Goal: Check status

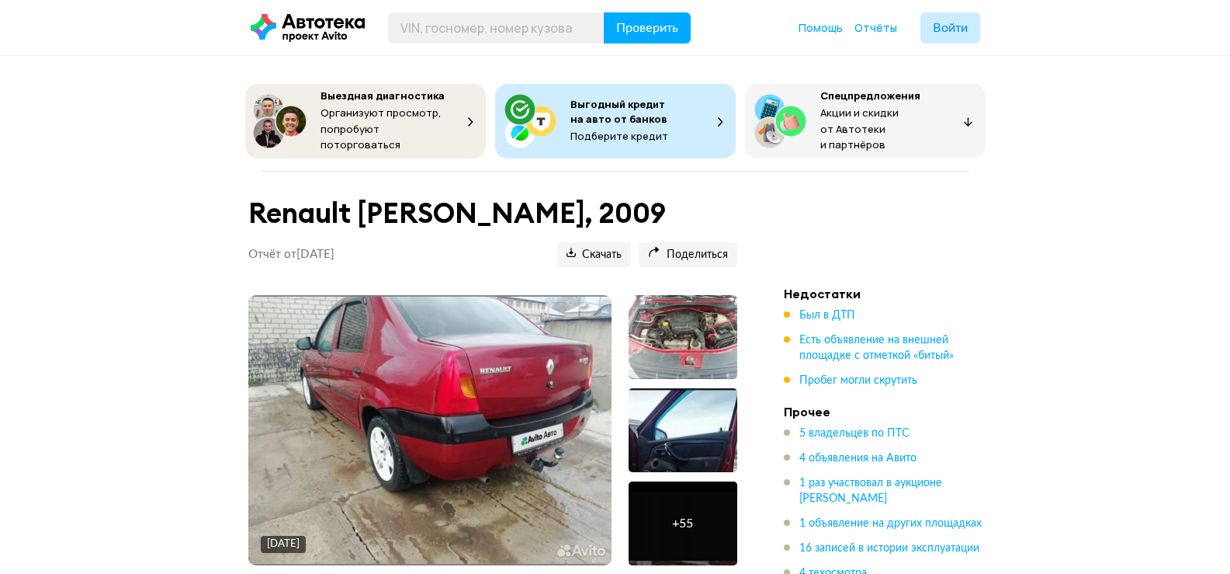
scroll to position [699, 0]
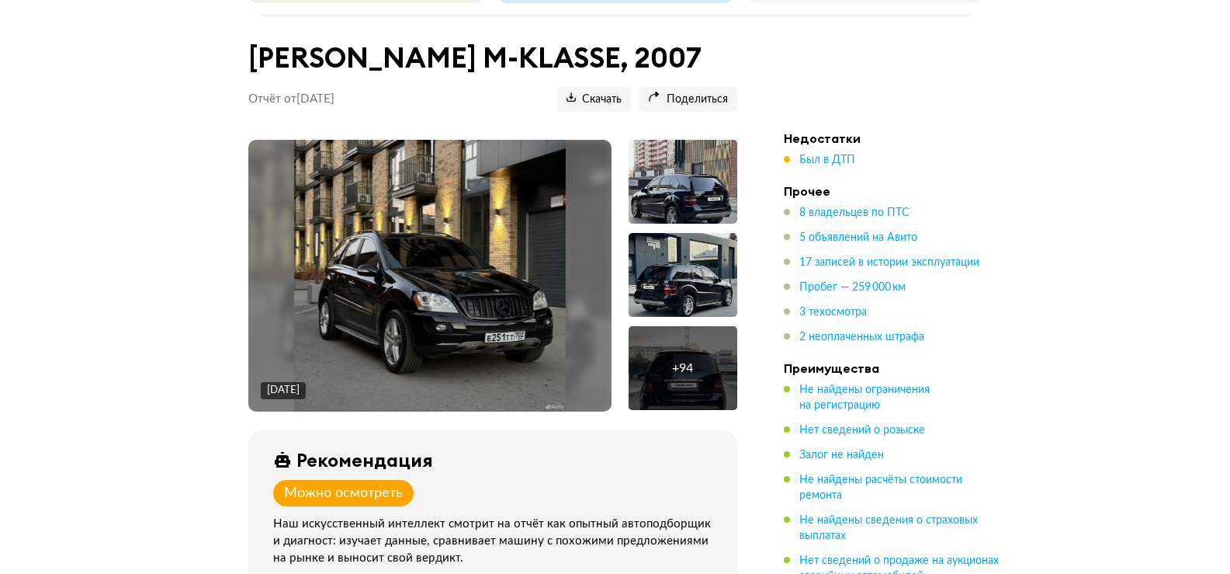
scroll to position [78, 0]
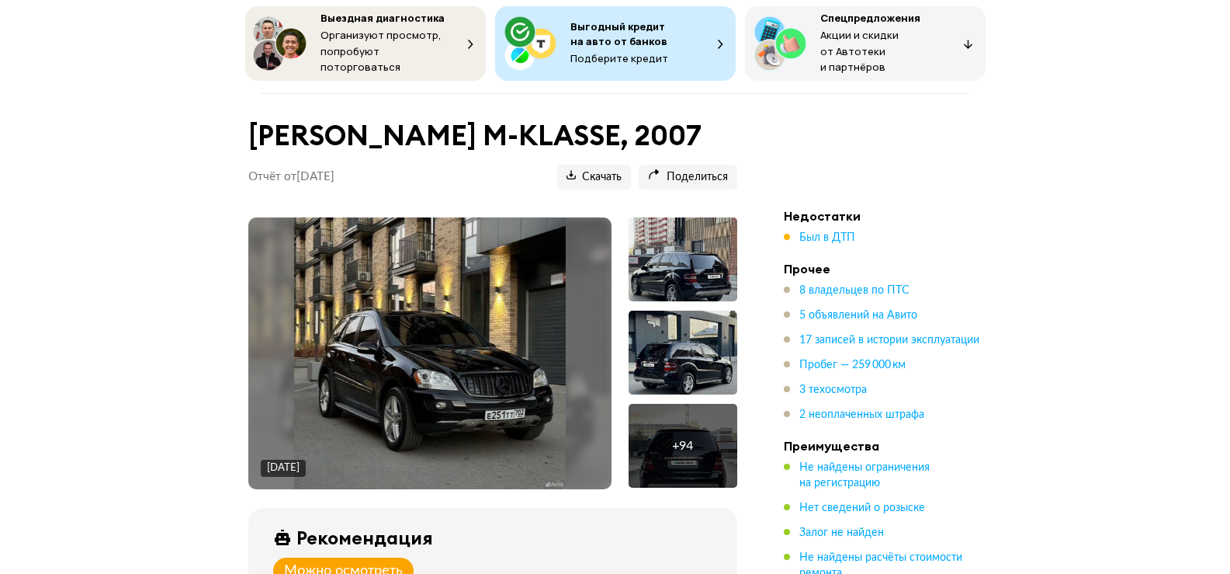
click at [467, 350] on img at bounding box center [430, 353] width 272 height 272
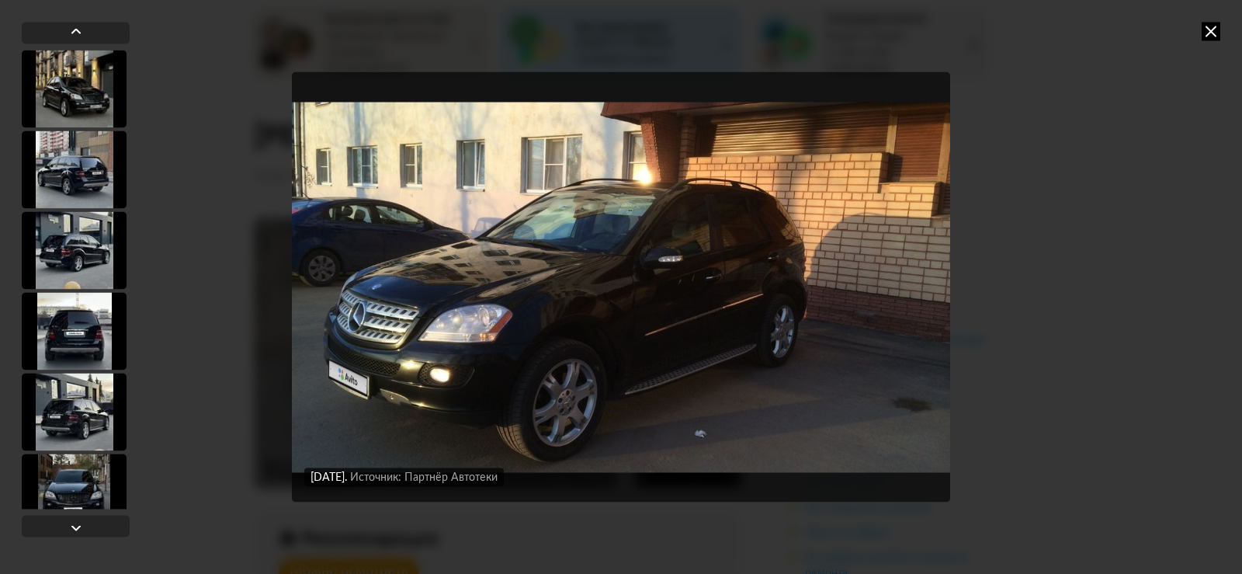
click at [1213, 35] on icon at bounding box center [1211, 31] width 19 height 19
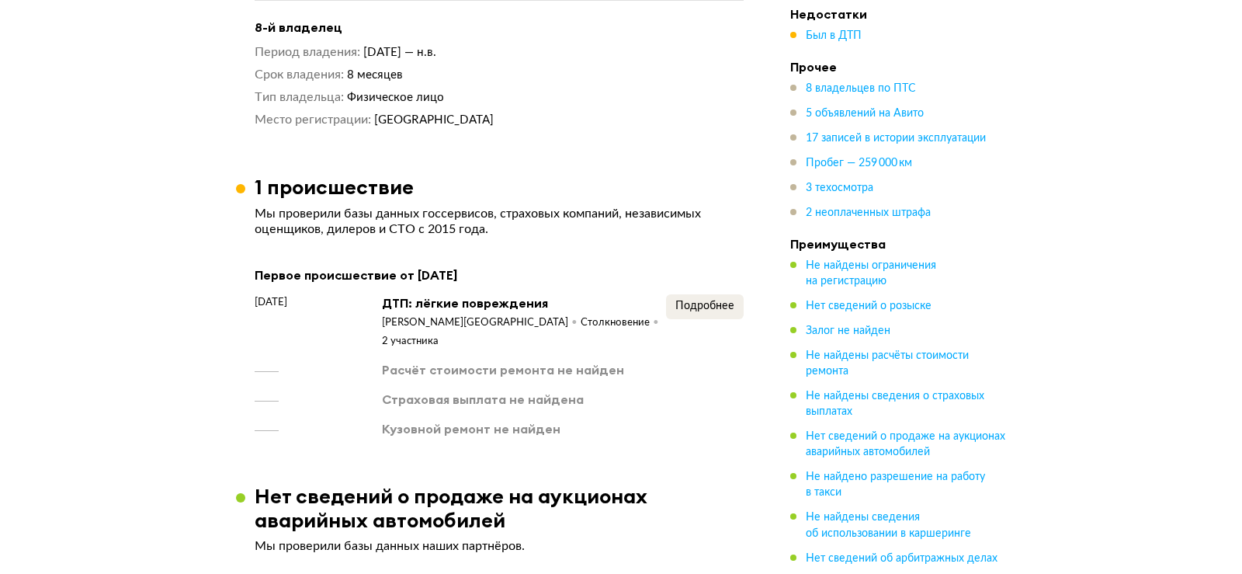
scroll to position [2562, 0]
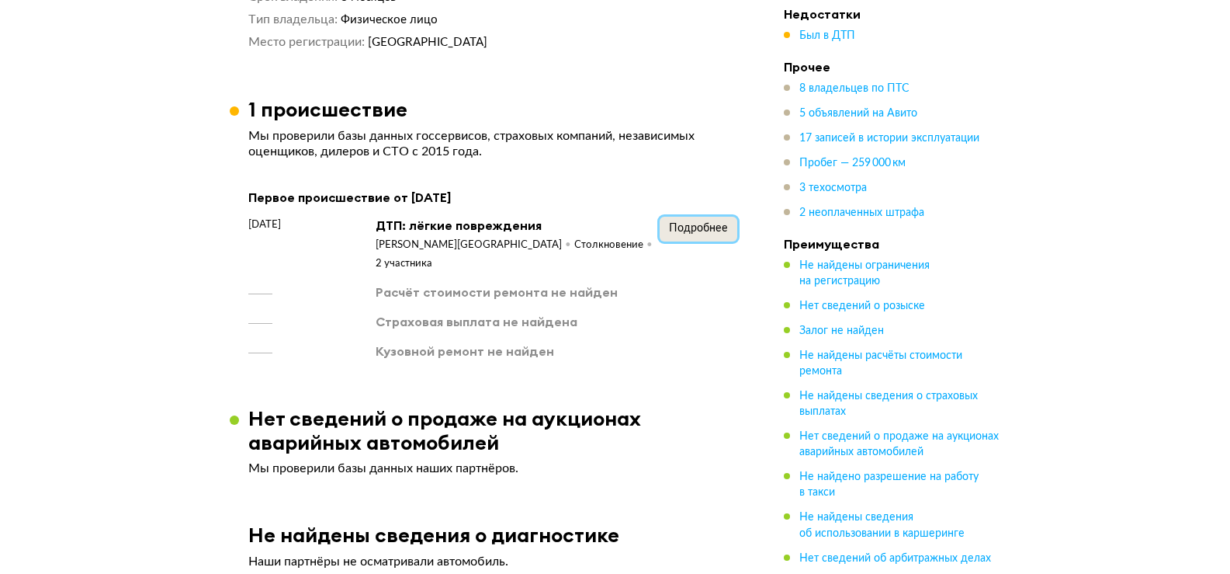
click at [711, 223] on span "Подробнее" at bounding box center [698, 228] width 59 height 11
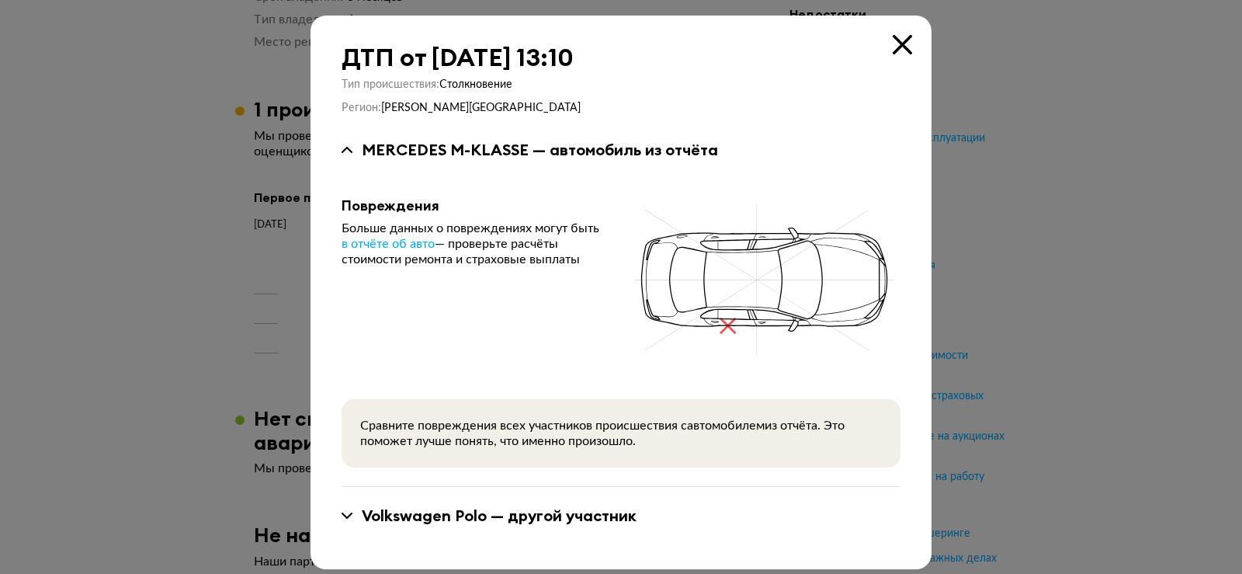
scroll to position [11, 0]
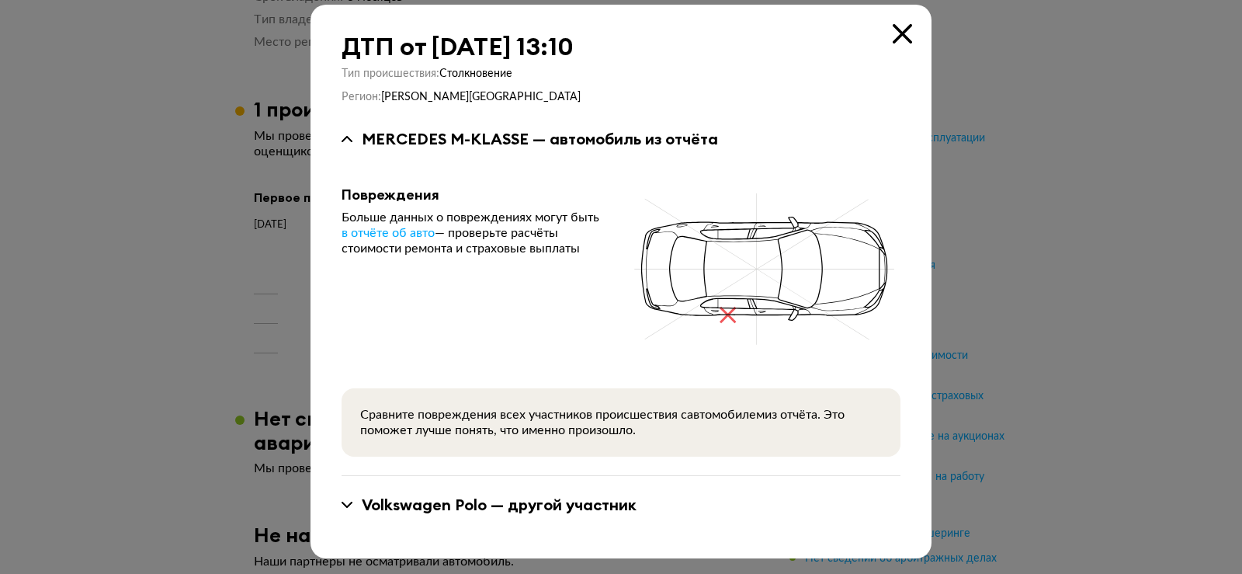
click at [529, 503] on div "Volkswagen Polo — другой участник" at bounding box center [499, 505] width 275 height 20
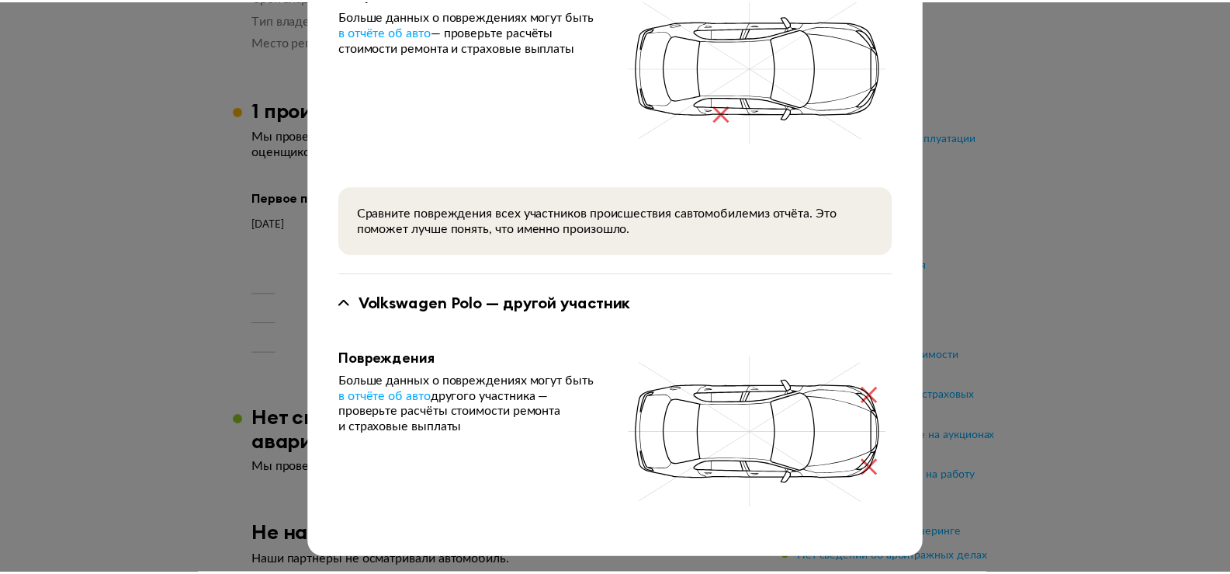
scroll to position [0, 0]
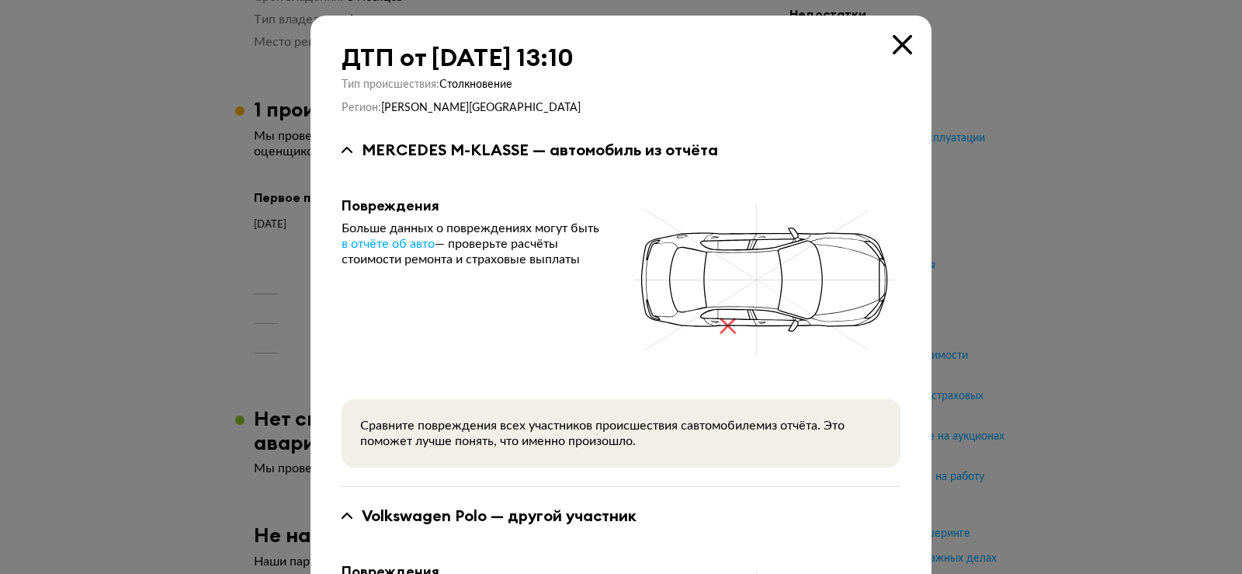
click at [897, 48] on icon at bounding box center [902, 44] width 19 height 19
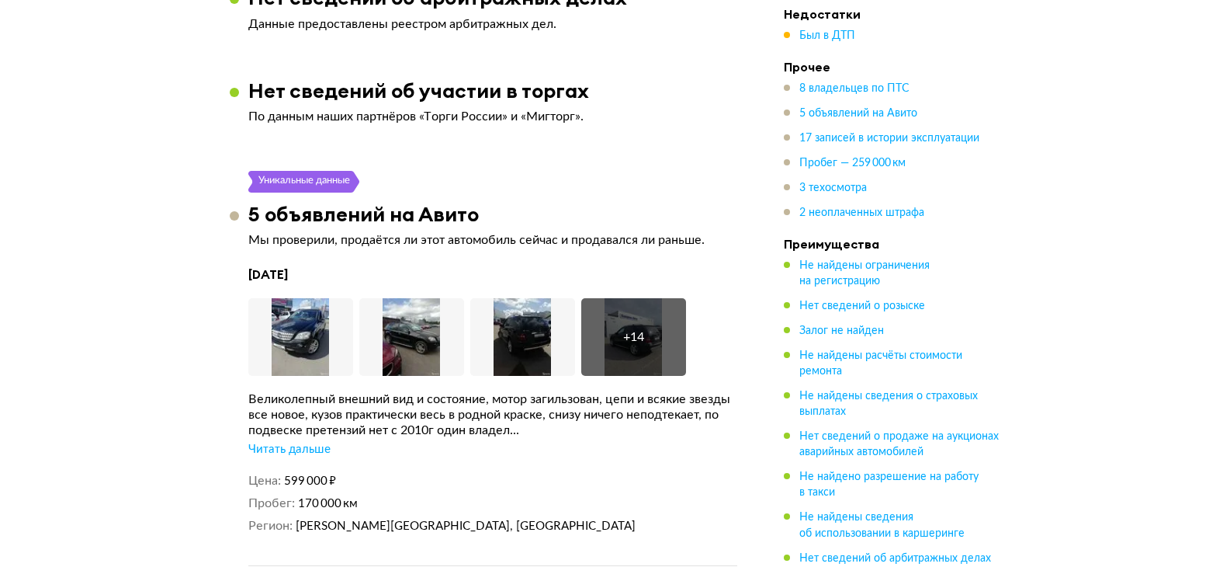
scroll to position [3571, 0]
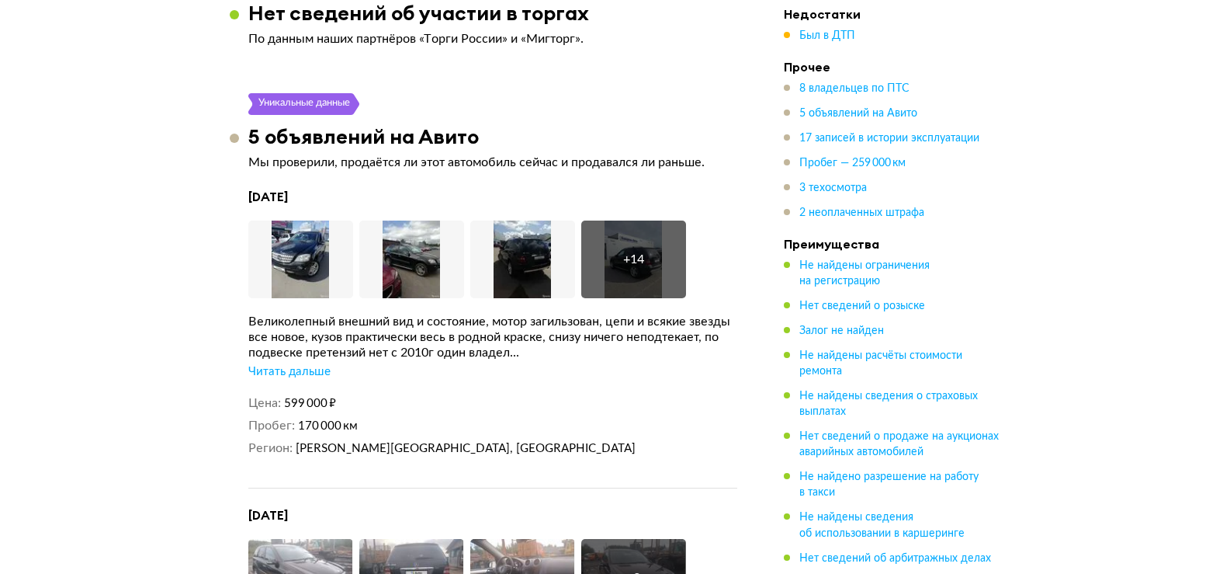
click at [318, 364] on div "Читать дальше" at bounding box center [289, 372] width 82 height 16
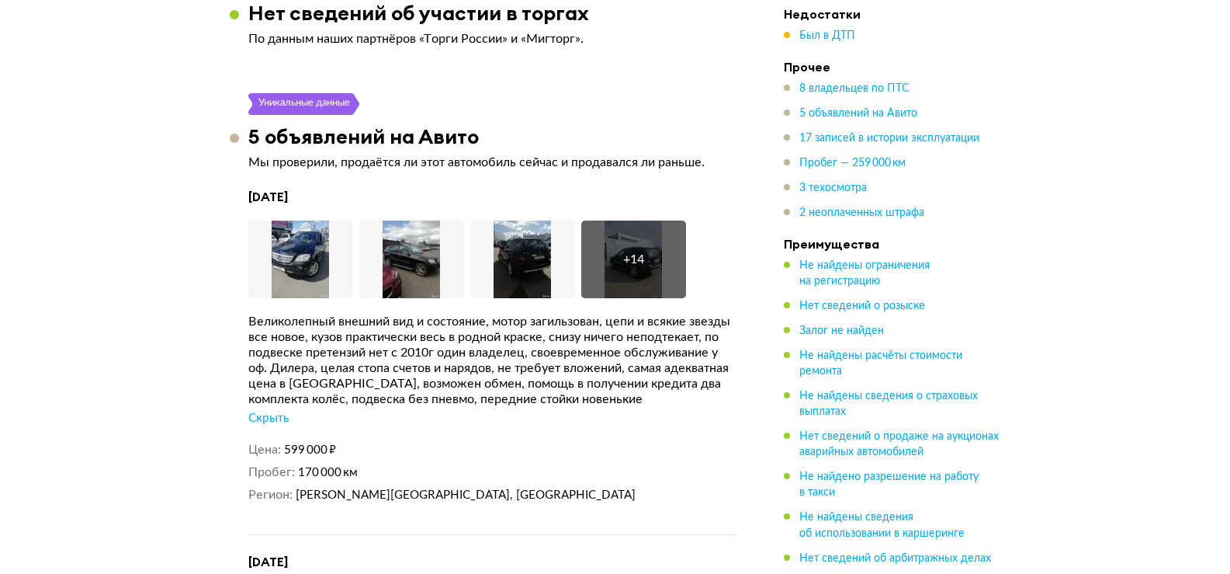
click at [284, 411] on div "Скрыть" at bounding box center [268, 419] width 40 height 16
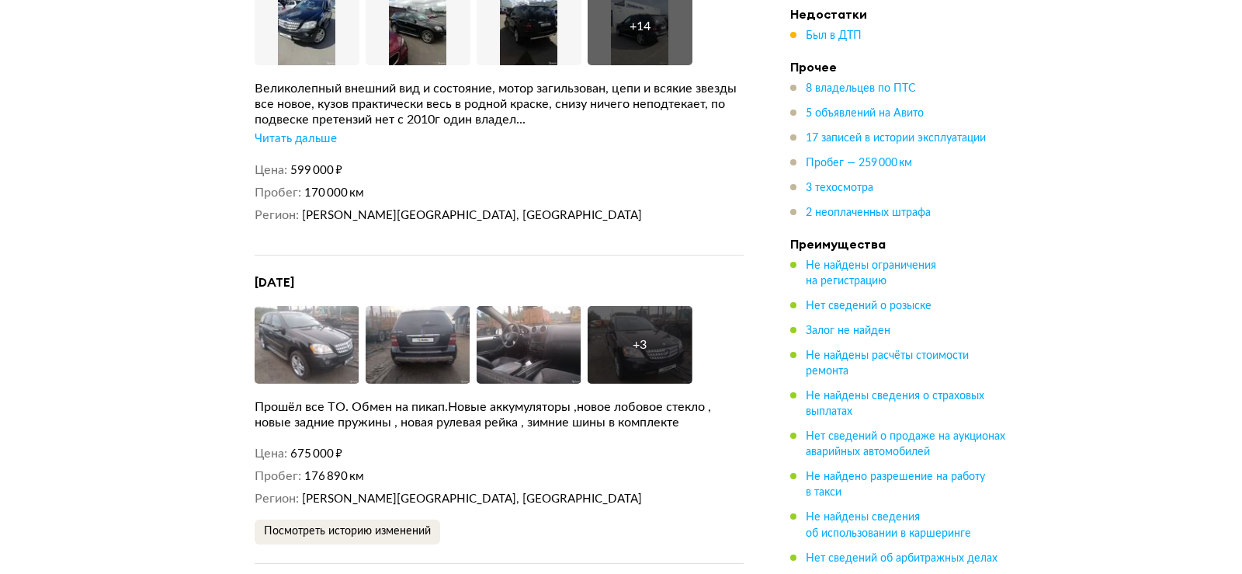
scroll to position [3882, 0]
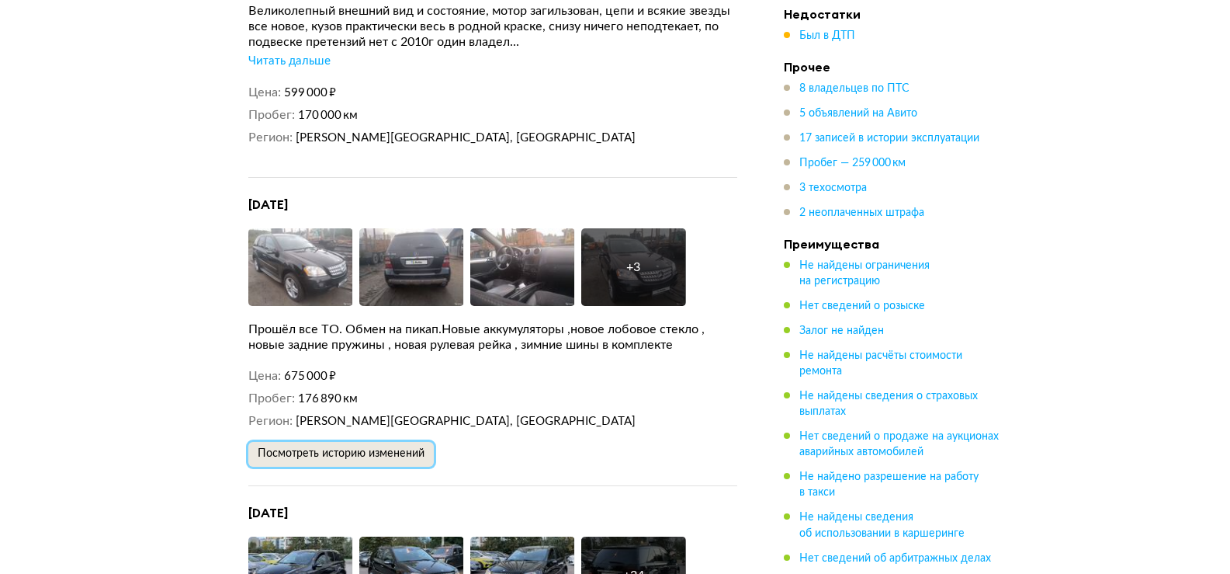
click at [318, 448] on span "Посмотреть историю изменений" at bounding box center [341, 453] width 167 height 11
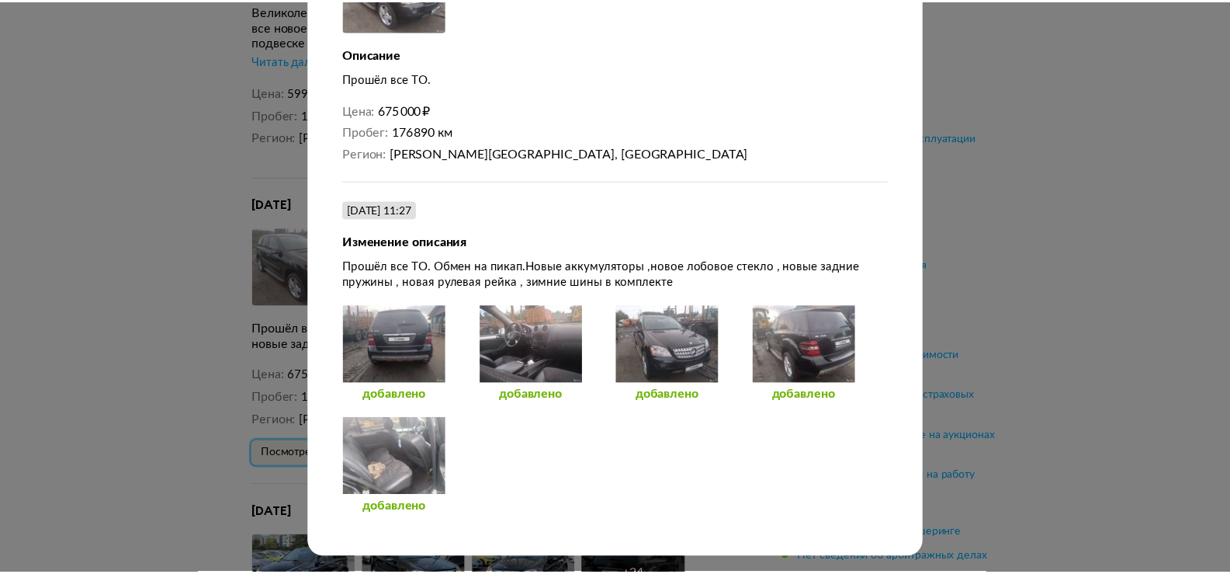
scroll to position [0, 0]
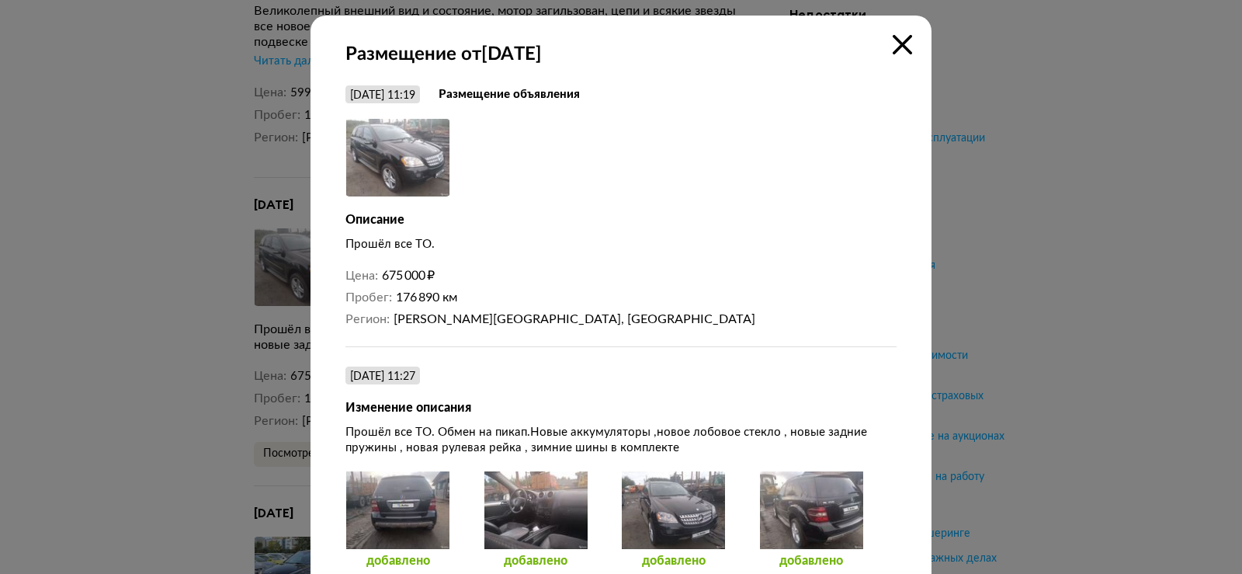
click at [903, 46] on icon at bounding box center [902, 44] width 19 height 19
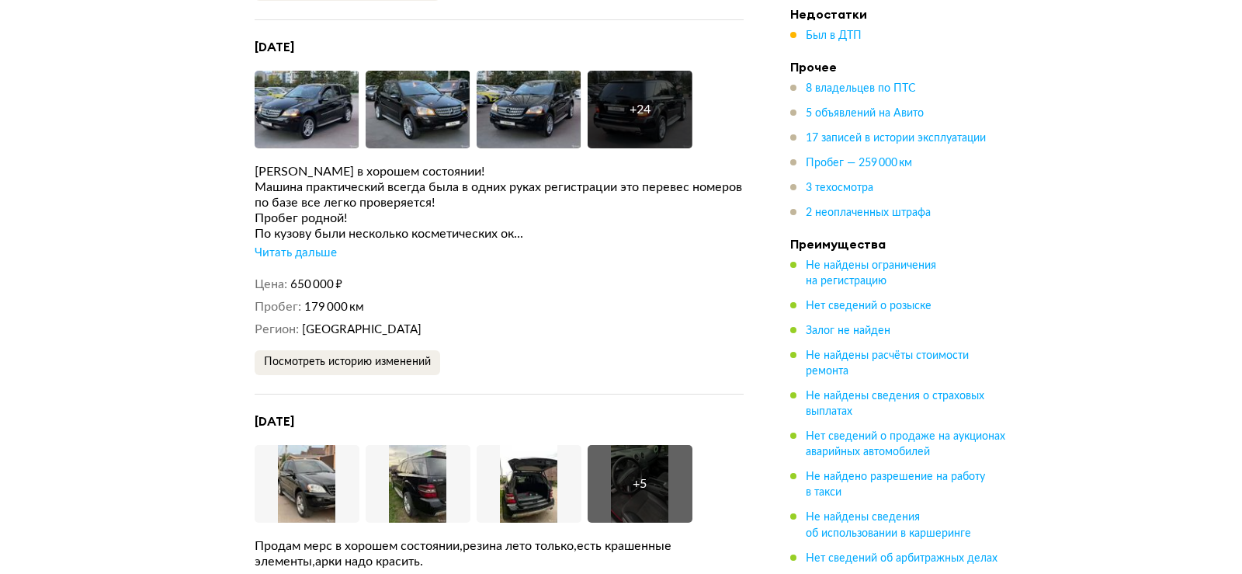
scroll to position [4425, 0]
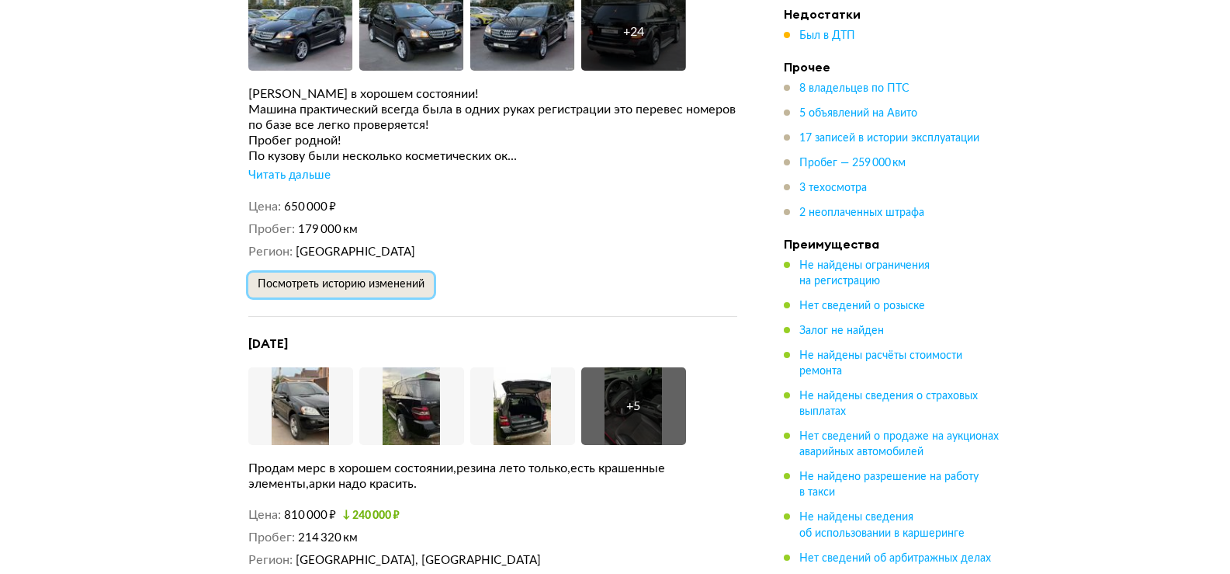
click at [313, 279] on span "Посмотреть историю изменений" at bounding box center [341, 284] width 167 height 11
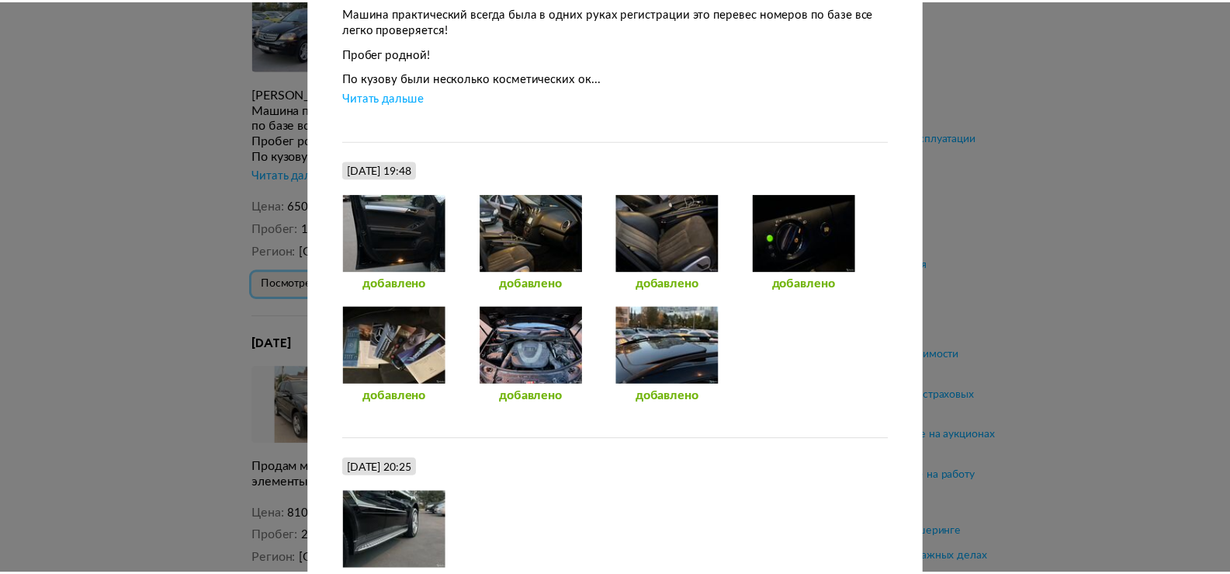
scroll to position [0, 0]
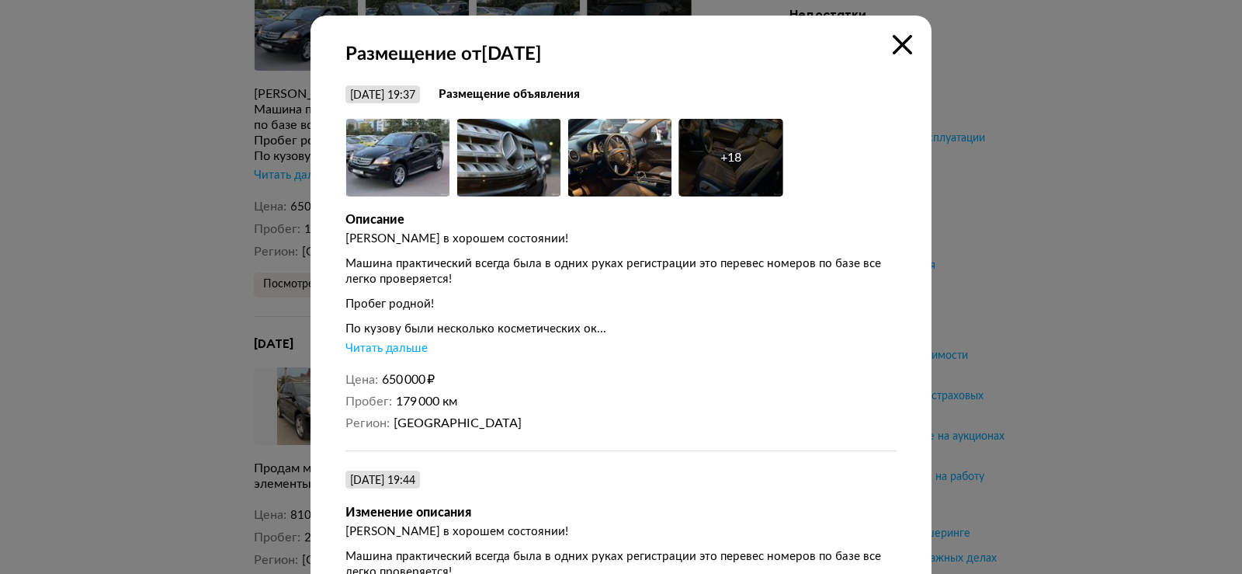
click at [897, 43] on icon at bounding box center [902, 44] width 19 height 19
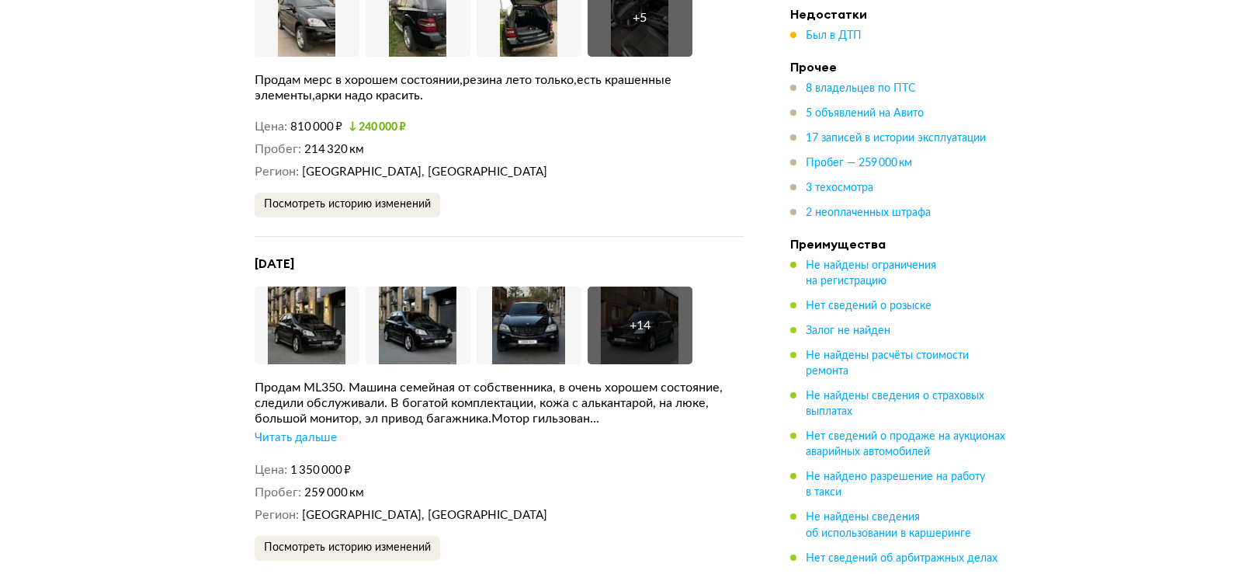
scroll to position [4891, 0]
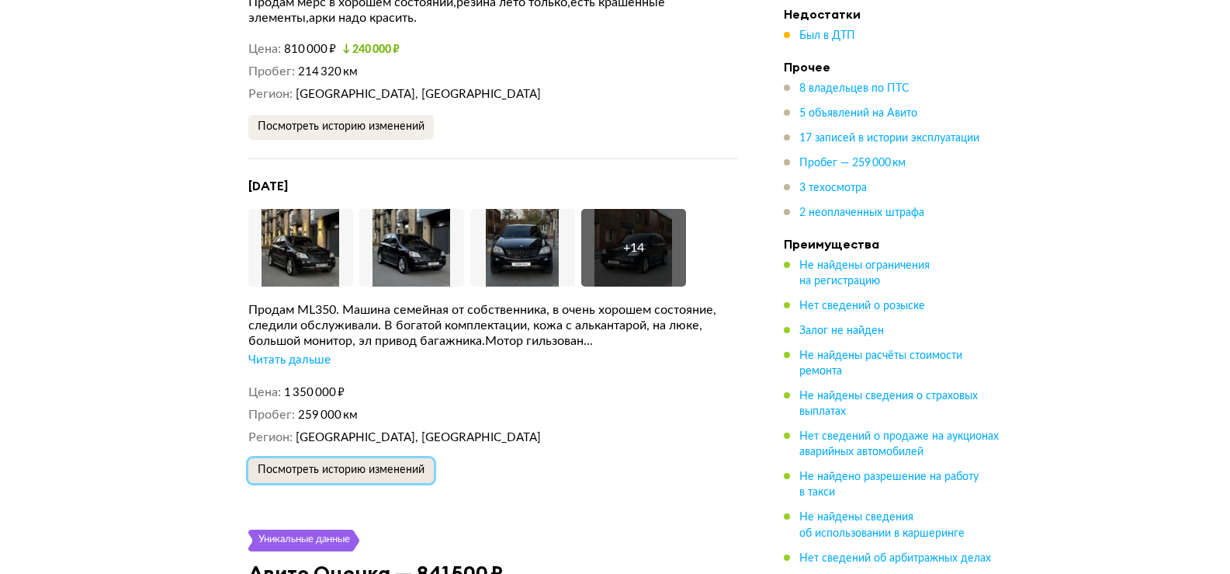
click at [299, 464] on span "Посмотреть историю изменений" at bounding box center [341, 469] width 167 height 11
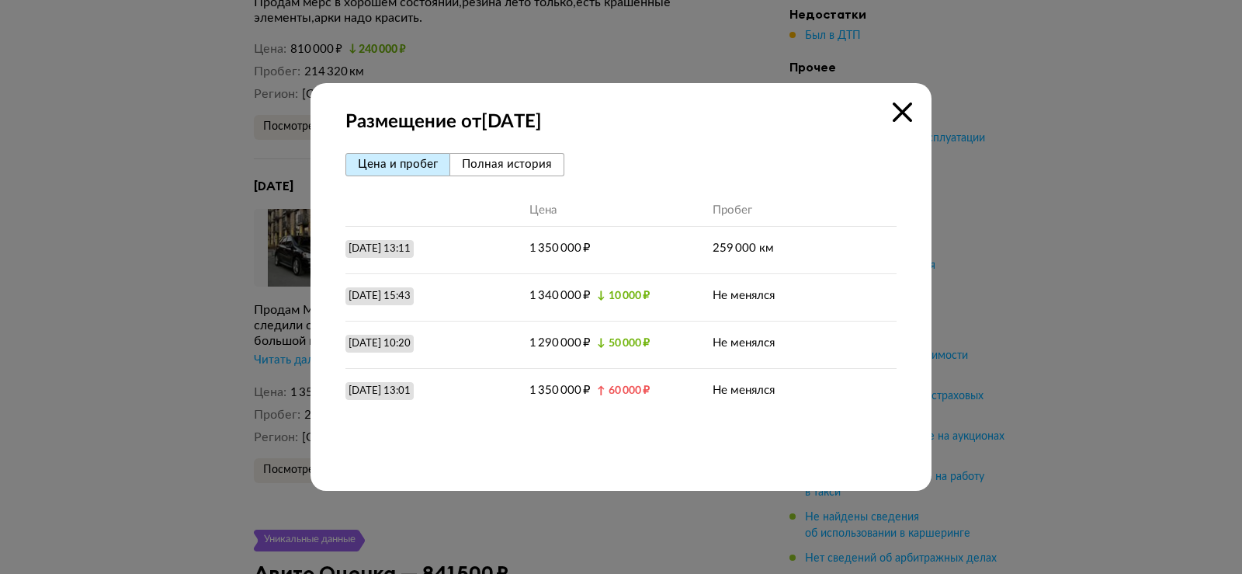
click at [519, 167] on span "Полная история" at bounding box center [507, 164] width 90 height 12
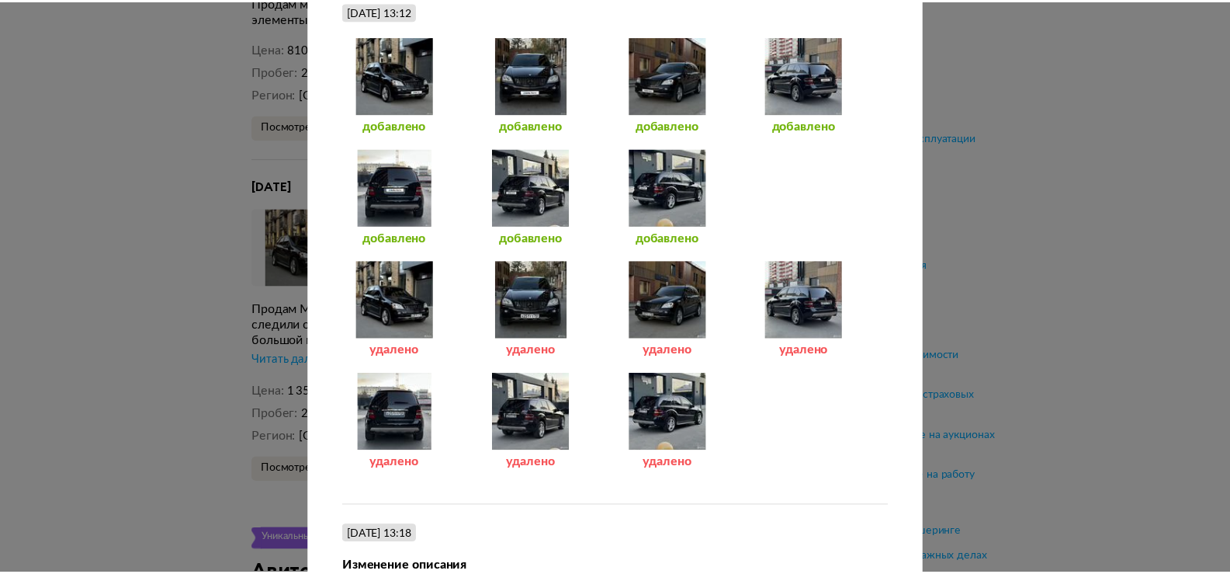
scroll to position [0, 0]
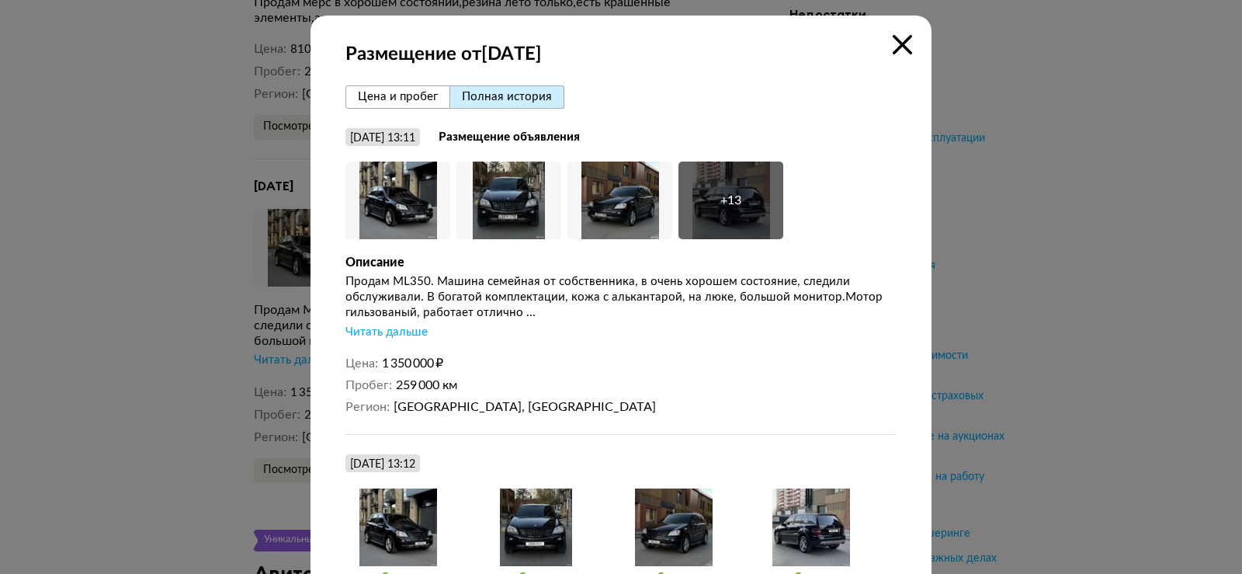
click at [901, 51] on icon at bounding box center [902, 44] width 19 height 19
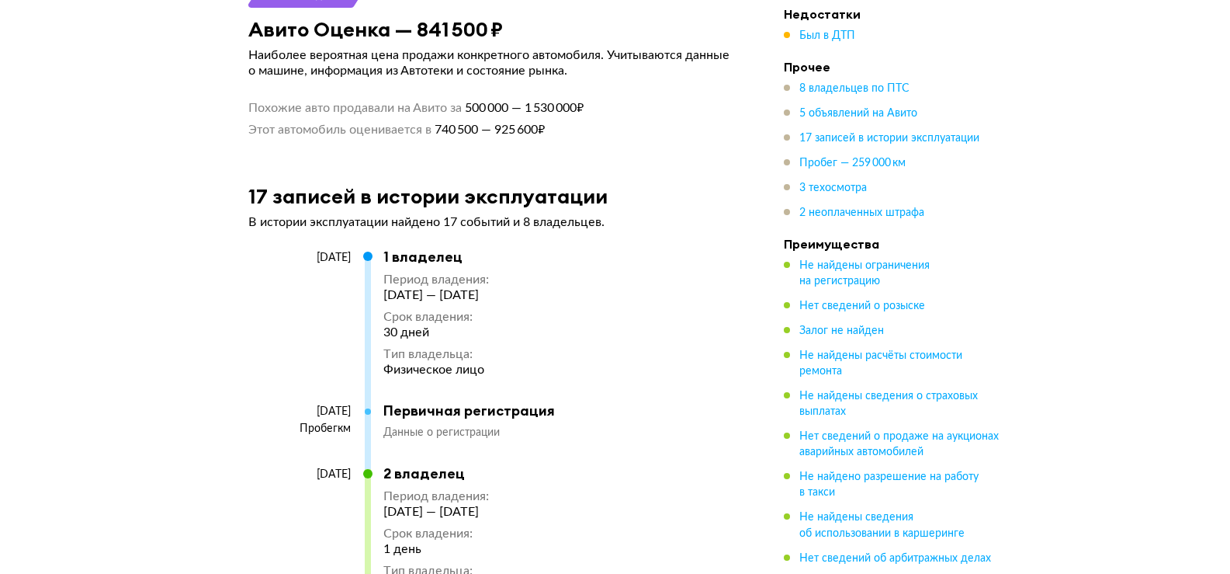
scroll to position [5357, 0]
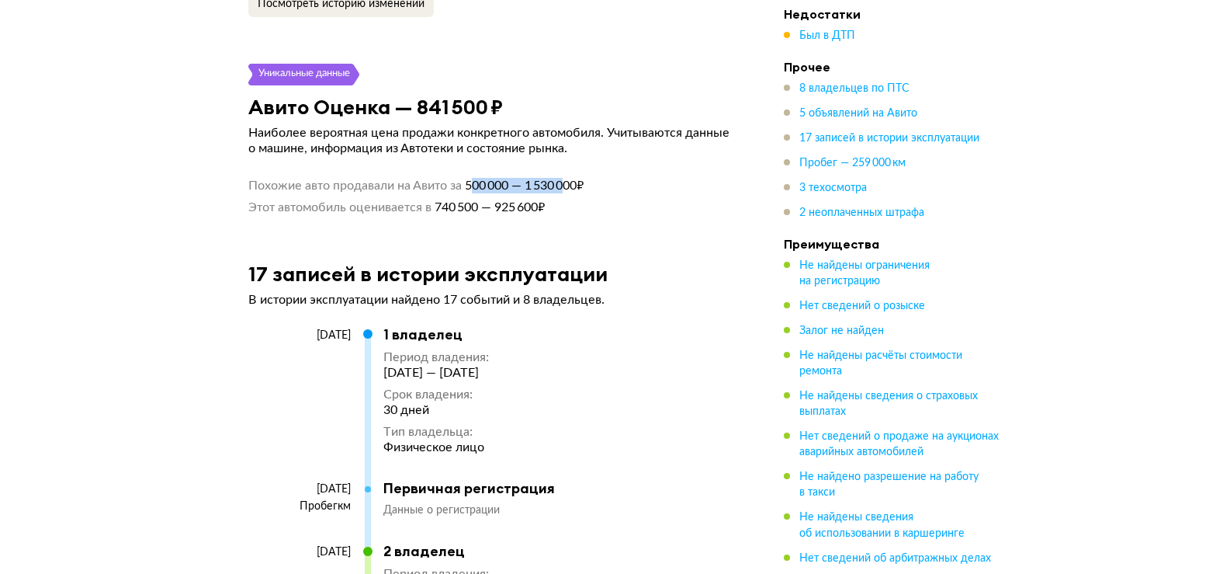
drag, startPoint x: 478, startPoint y: 134, endPoint x: 574, endPoint y: 141, distance: 96.5
click at [574, 178] on span "500 000 — 1 530 000 ₽" at bounding box center [523, 186] width 122 height 16
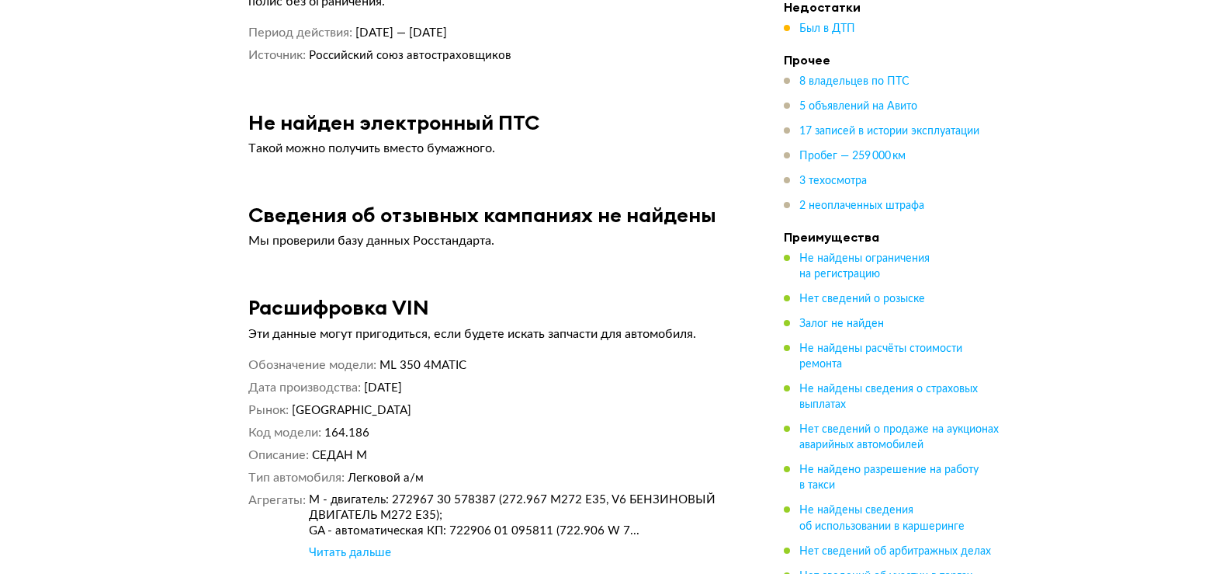
scroll to position [10325, 0]
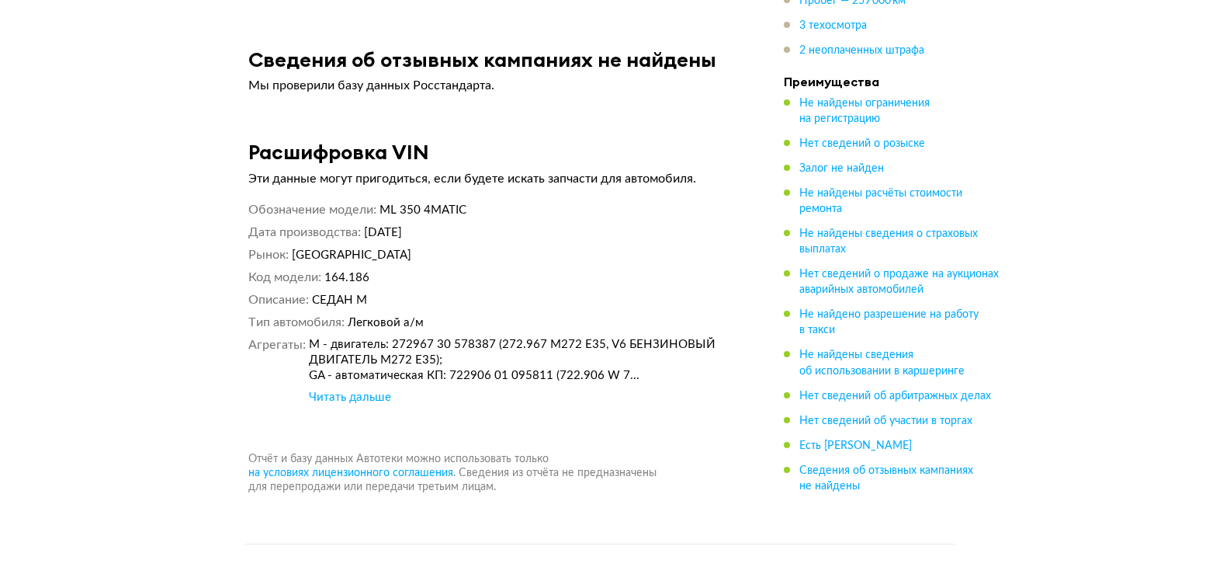
click at [340, 390] on div "Читать дальше" at bounding box center [350, 398] width 82 height 16
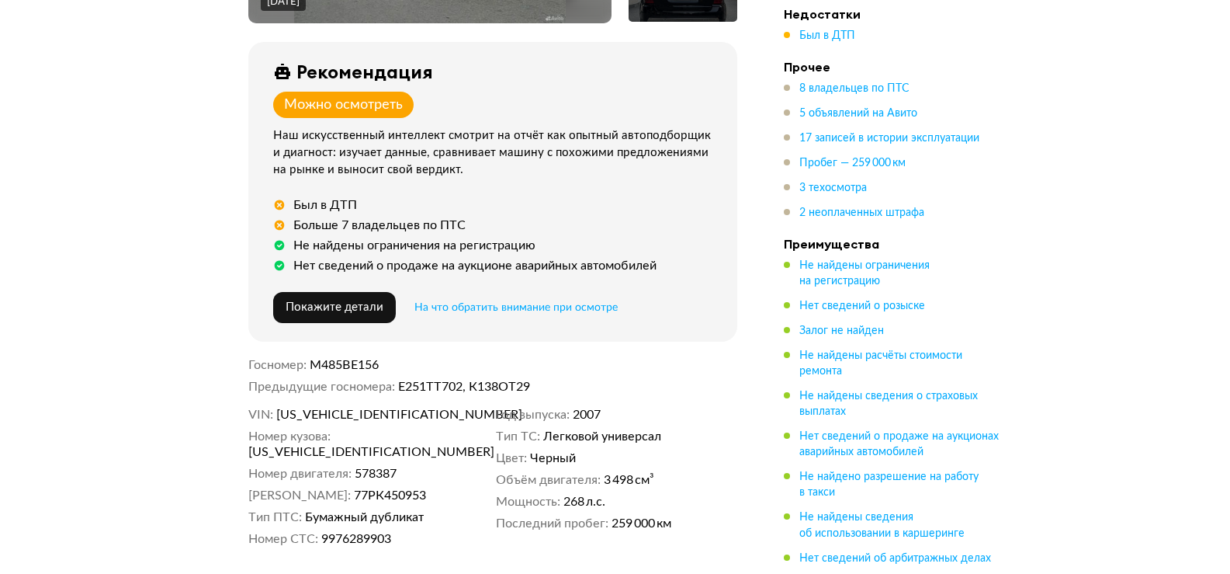
scroll to position [621, 0]
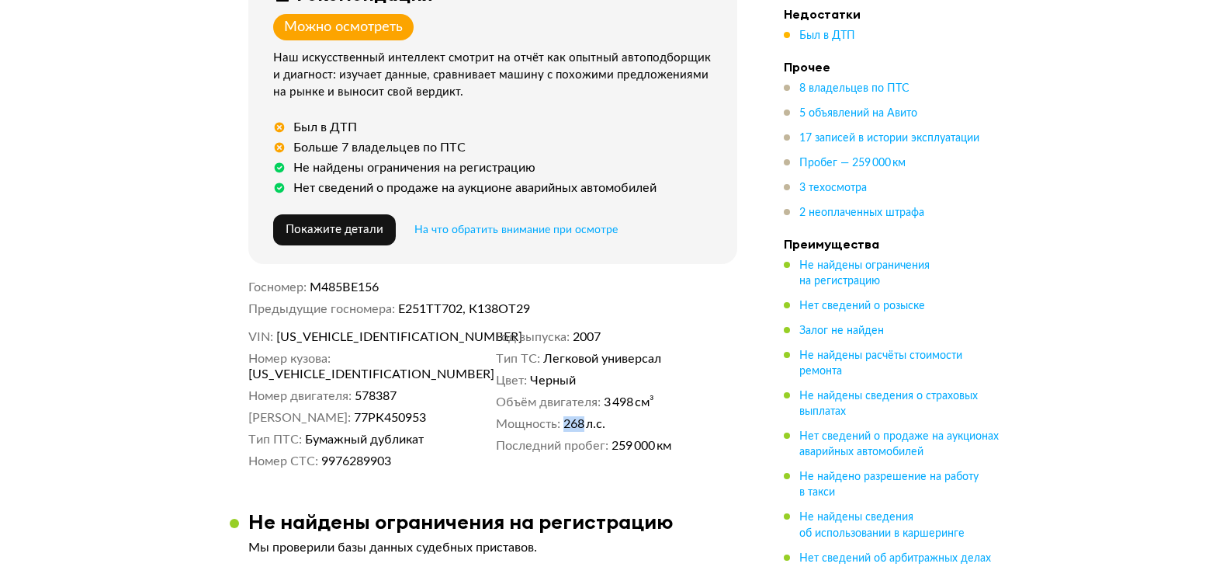
drag, startPoint x: 566, startPoint y: 418, endPoint x: 585, endPoint y: 416, distance: 19.5
click at [585, 416] on span "268 л.с." at bounding box center [585, 424] width 42 height 16
